Goal: Task Accomplishment & Management: Use online tool/utility

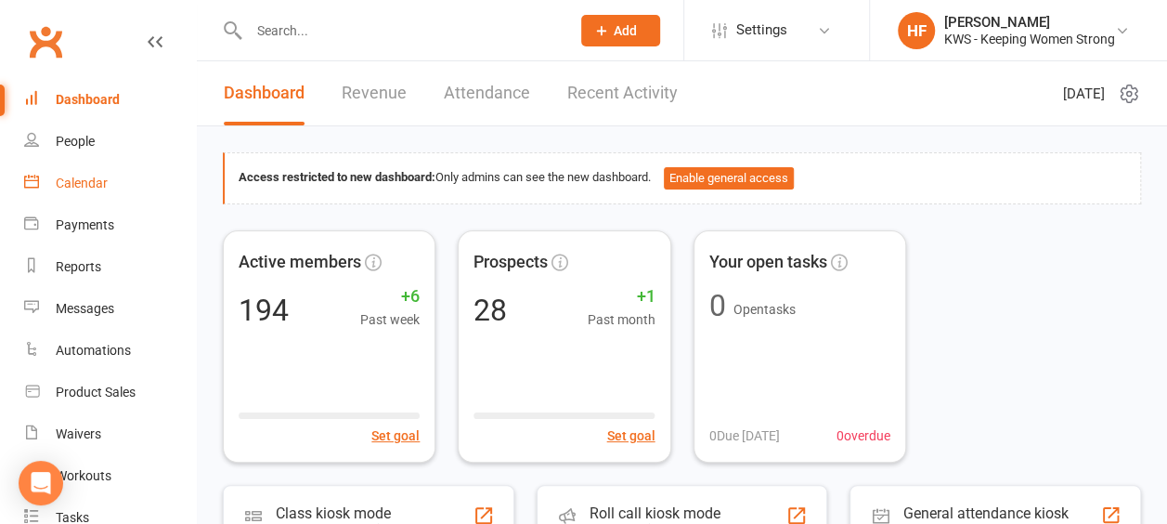
click at [95, 181] on div "Calendar" at bounding box center [82, 182] width 52 height 15
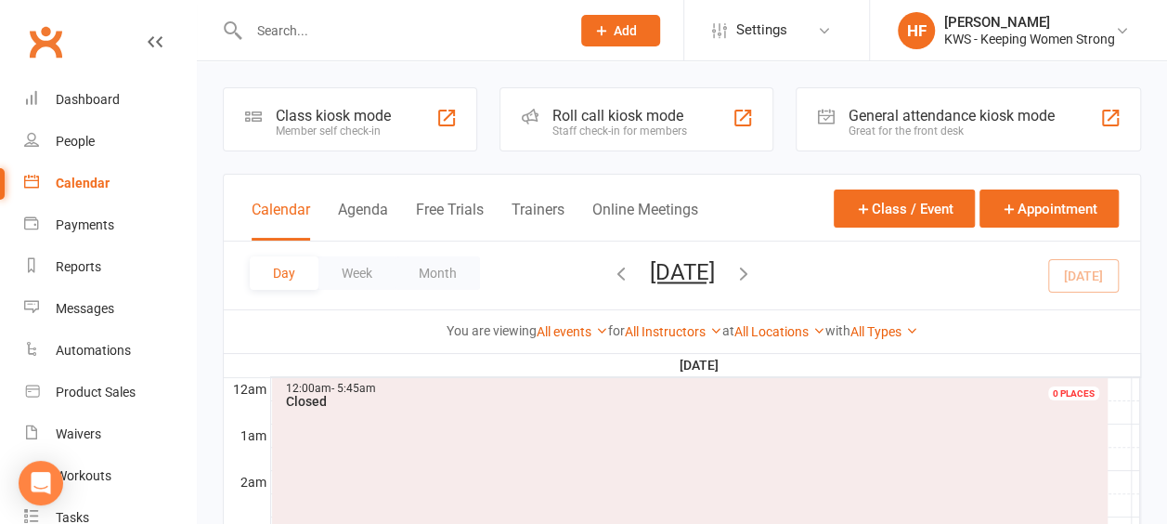
click at [754, 275] on icon "button" at bounding box center [743, 273] width 20 height 20
click at [754, 273] on icon "button" at bounding box center [743, 273] width 20 height 20
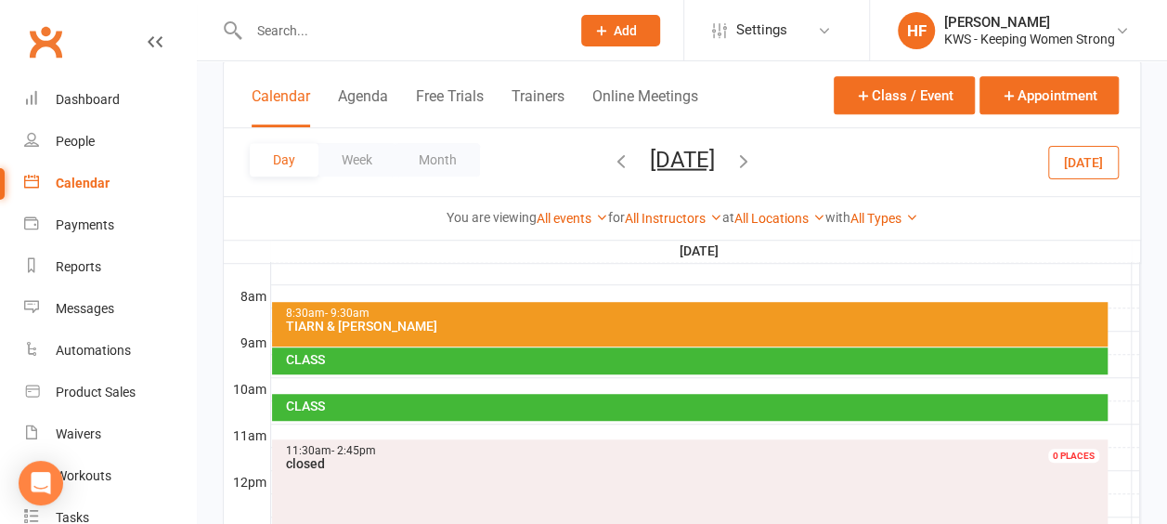
scroll to position [557, 0]
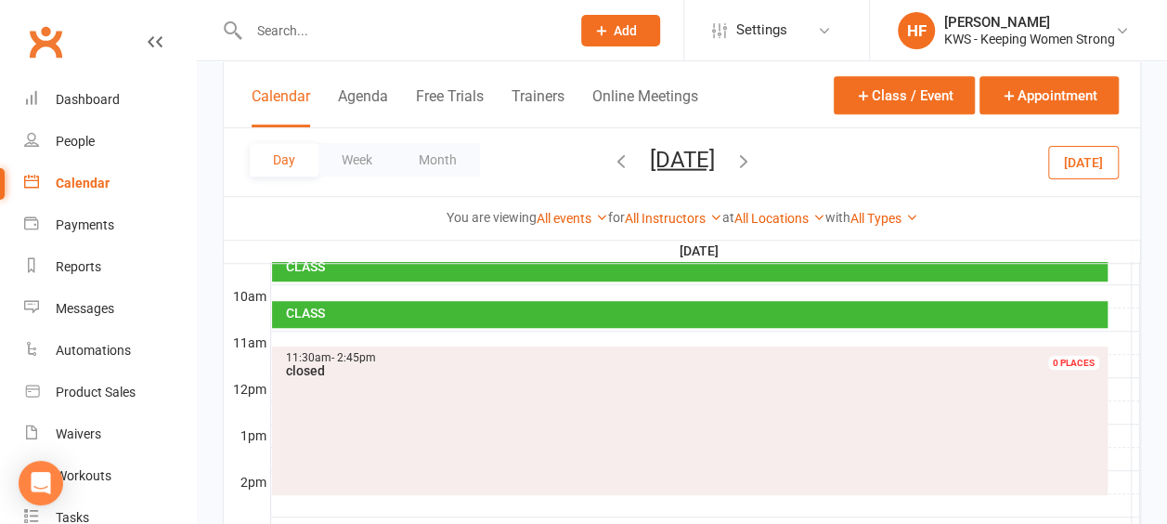
click at [315, 333] on div at bounding box center [705, 342] width 869 height 22
